Goal: Information Seeking & Learning: Learn about a topic

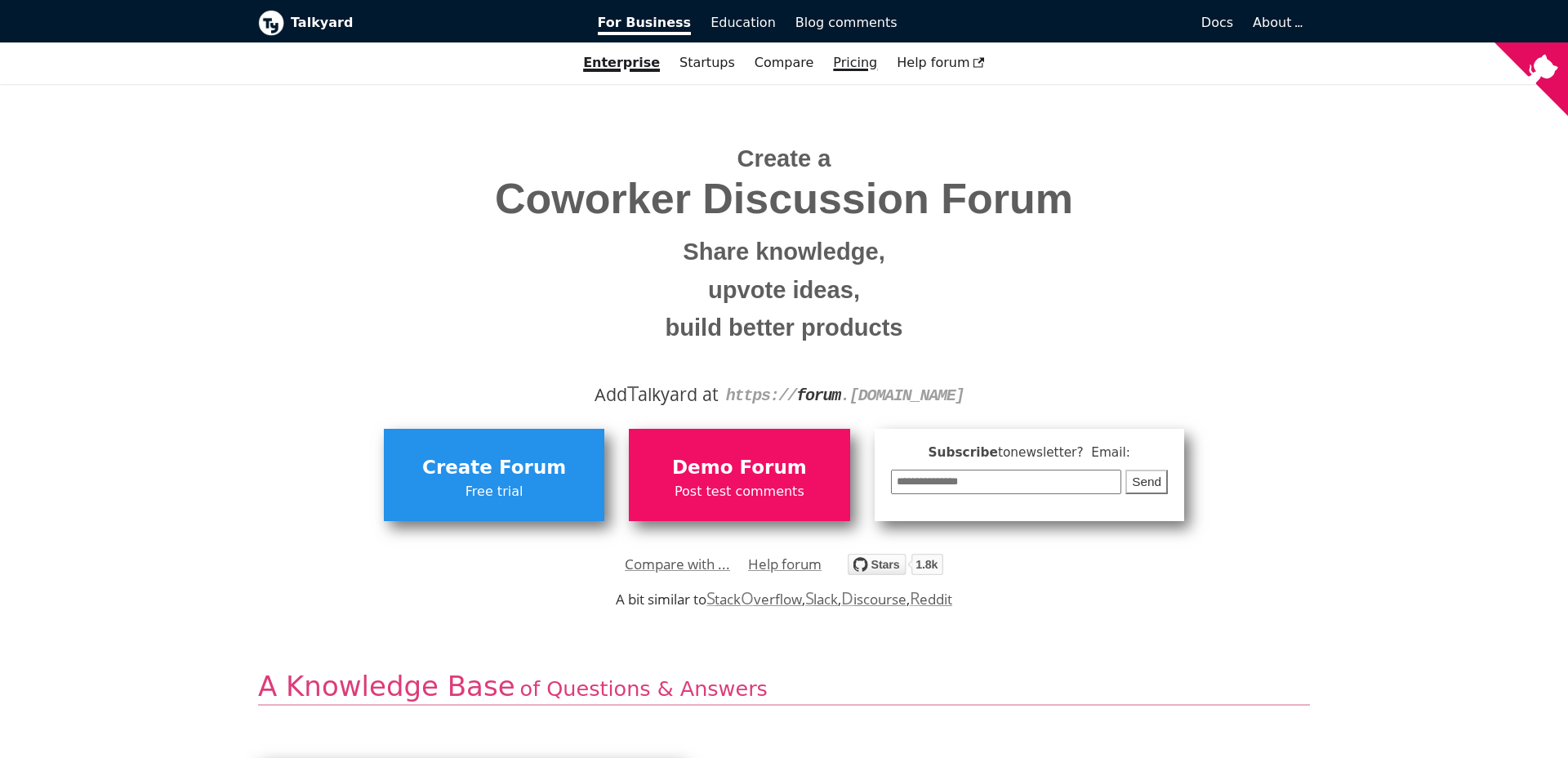
click at [837, 67] on link "Pricing" at bounding box center [855, 63] width 64 height 27
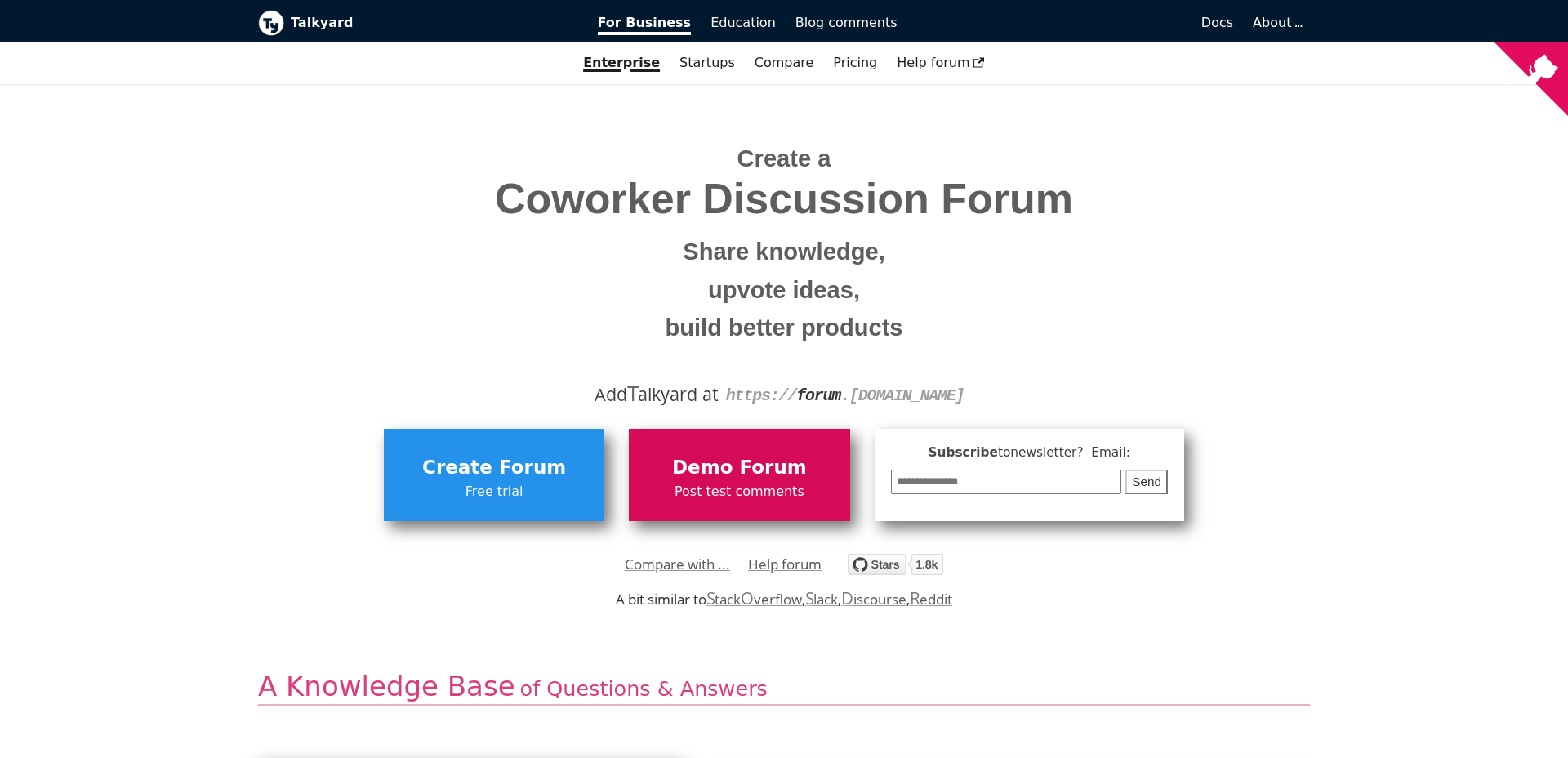
click at [690, 462] on span "Demo Forum" at bounding box center [739, 468] width 204 height 31
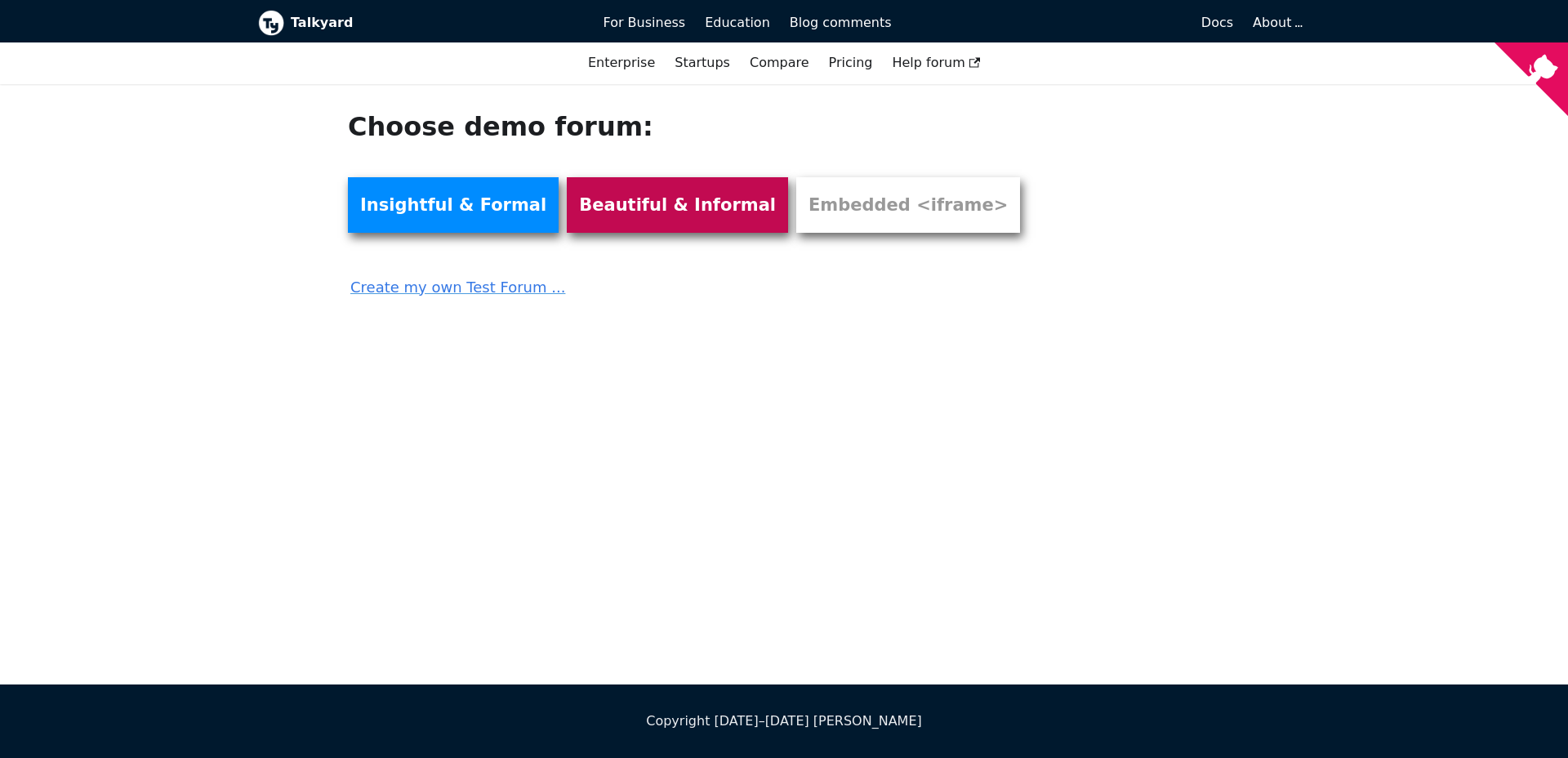
click at [621, 204] on link "Beautiful & Informal" at bounding box center [677, 204] width 222 height 56
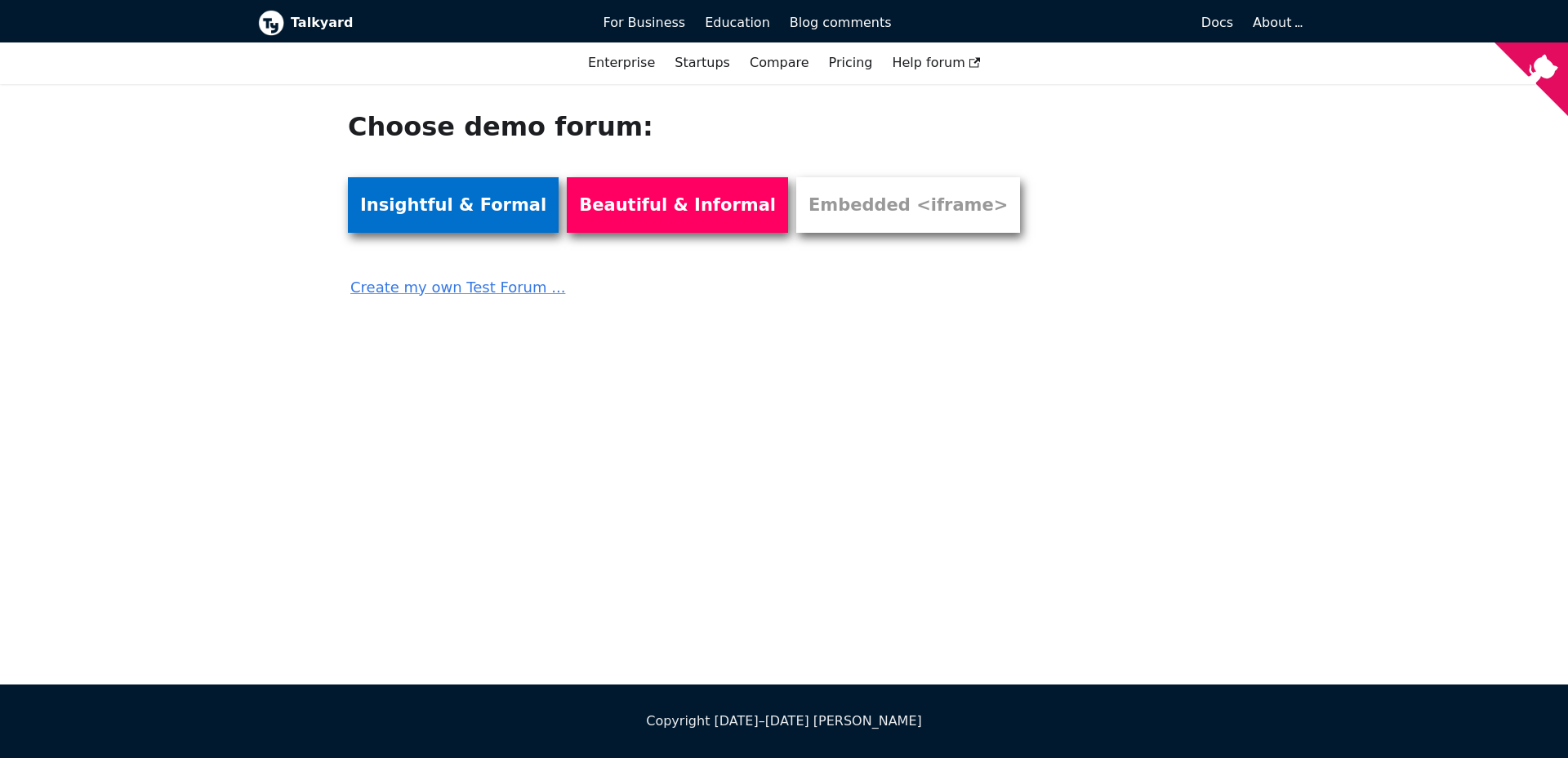
click at [418, 202] on link "Insightful & Formal" at bounding box center [453, 204] width 211 height 56
